Goal: Transaction & Acquisition: Purchase product/service

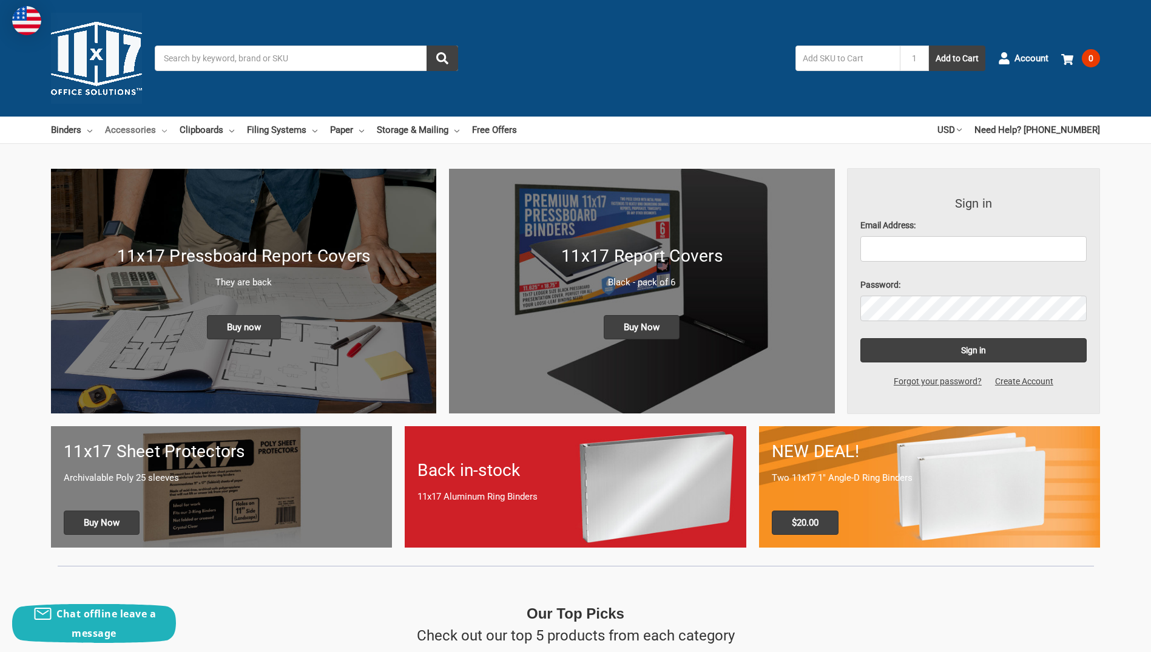
click at [162, 130] on use at bounding box center [164, 131] width 5 height 2
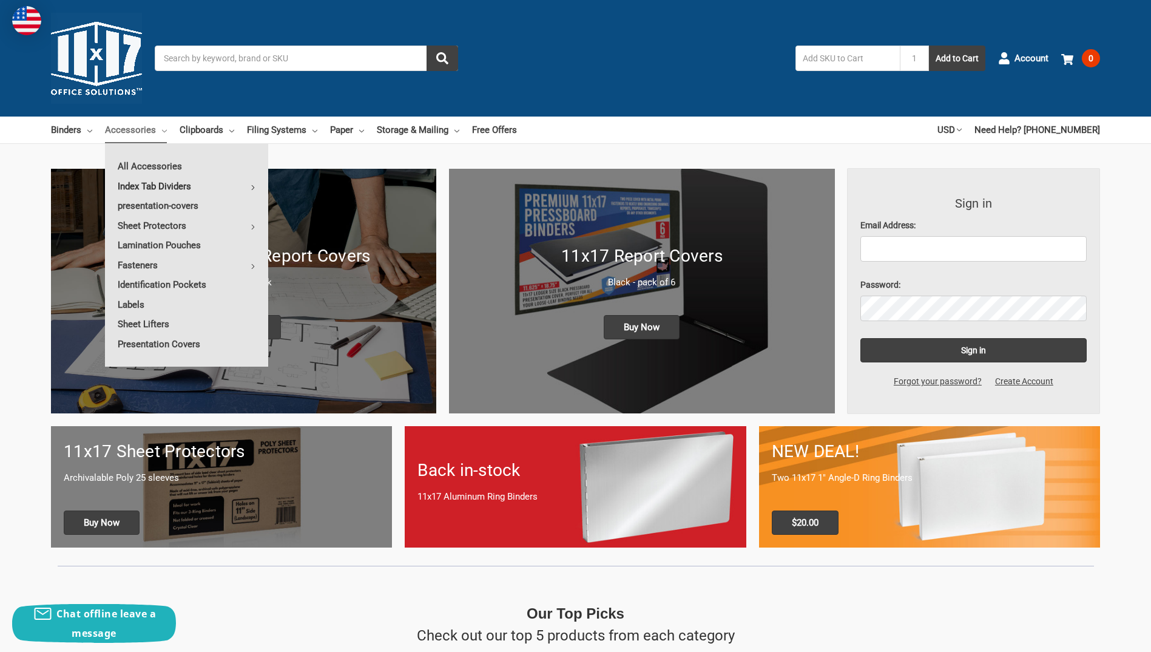
click at [172, 183] on link "Index Tab Dividers" at bounding box center [186, 186] width 163 height 19
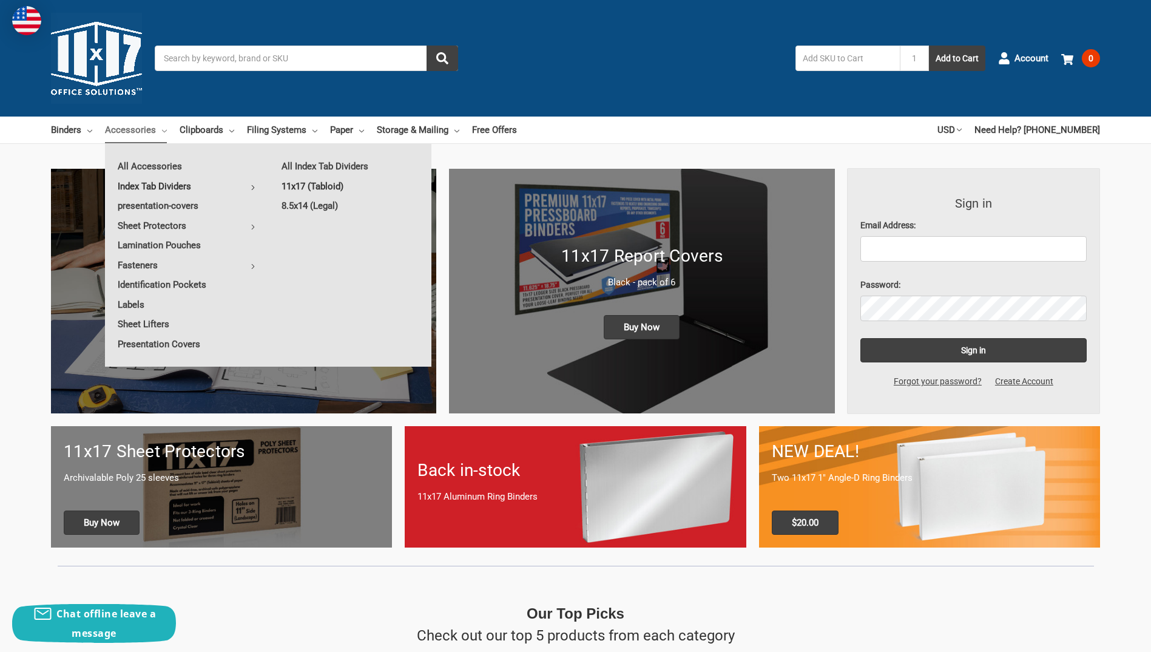
click at [329, 188] on link "11x17 (Tabloid)" at bounding box center [350, 186] width 163 height 19
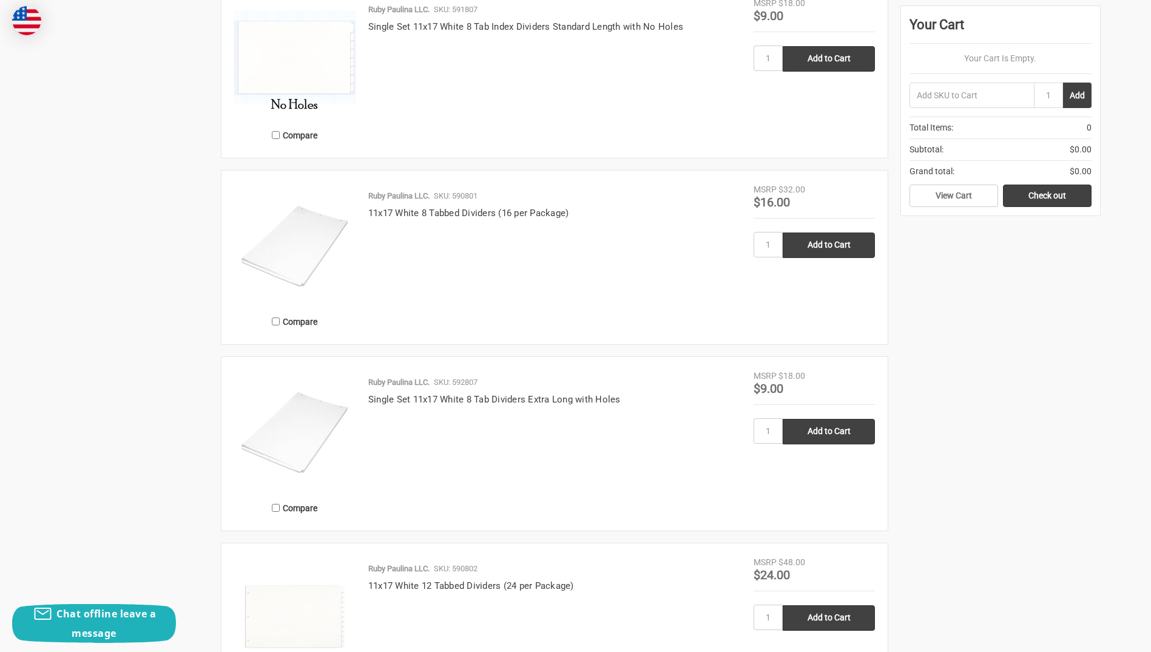
scroll to position [1578, 0]
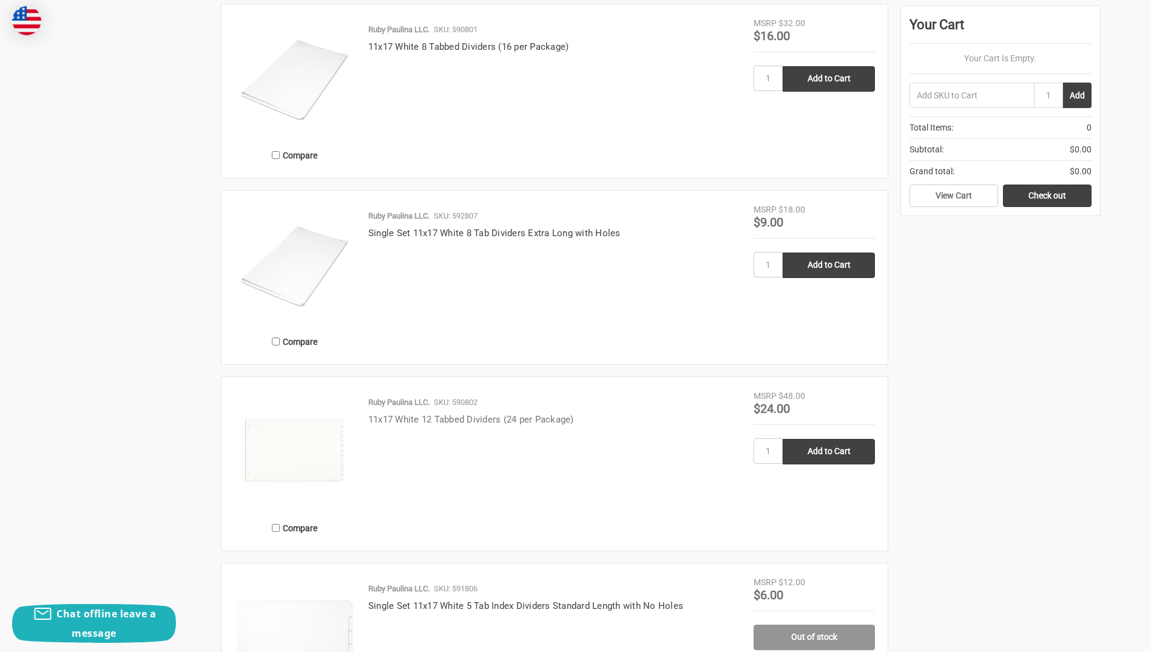
click at [472, 418] on link "11x17 White 12 Tabbed Dividers (24 per Package)" at bounding box center [471, 419] width 206 height 11
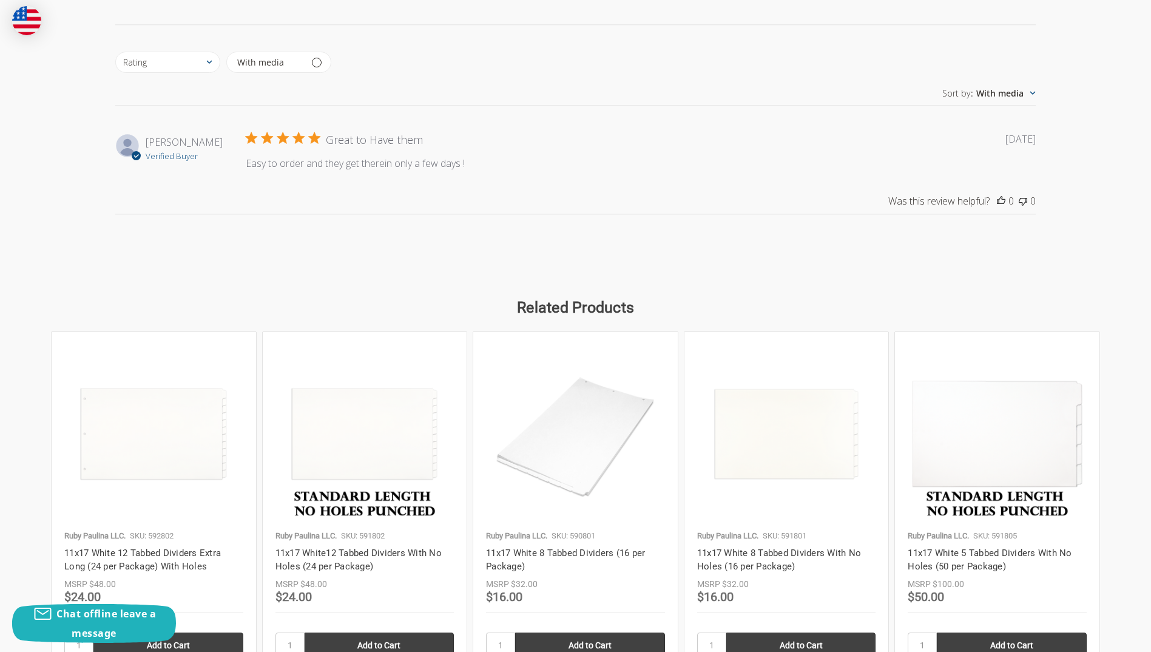
scroll to position [1335, 0]
